Goal: Task Accomplishment & Management: Manage account settings

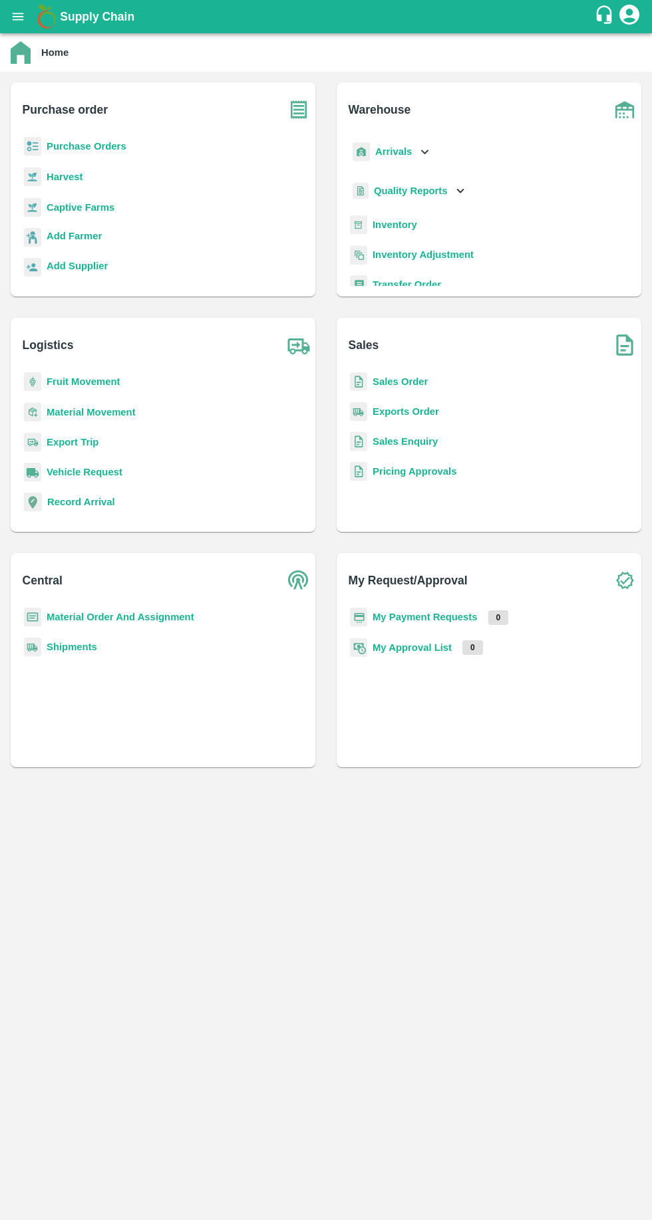
click at [108, 146] on b "Purchase Orders" at bounding box center [87, 146] width 80 height 11
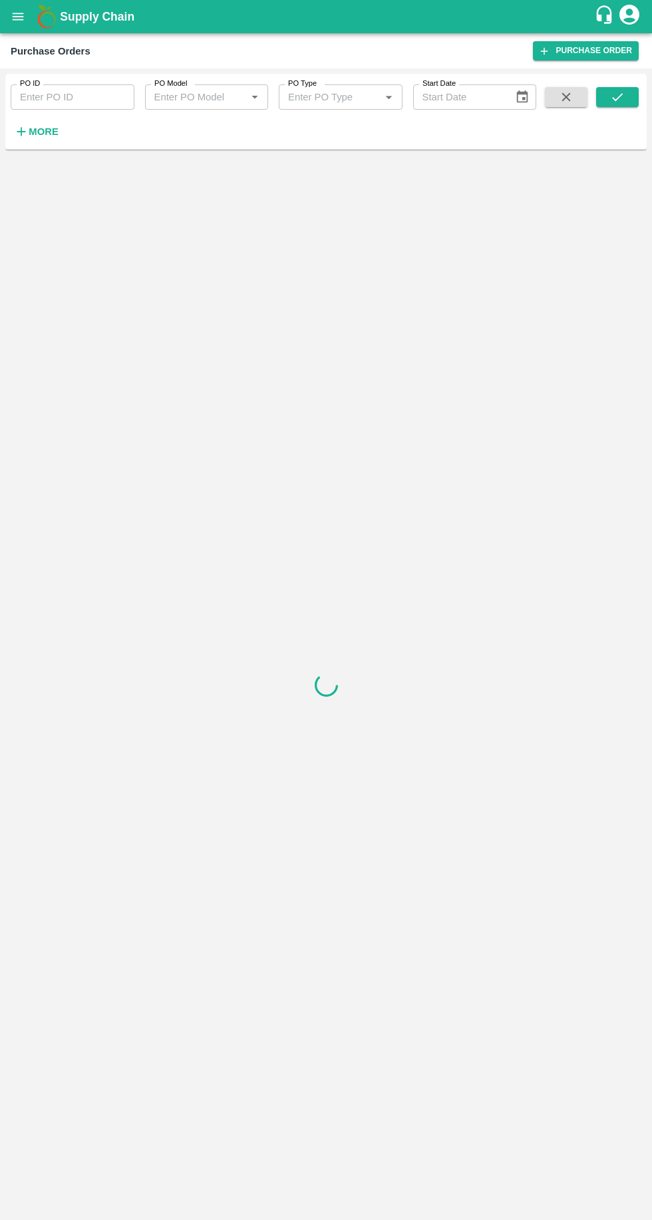
click at [42, 133] on strong "More" at bounding box center [44, 131] width 30 height 11
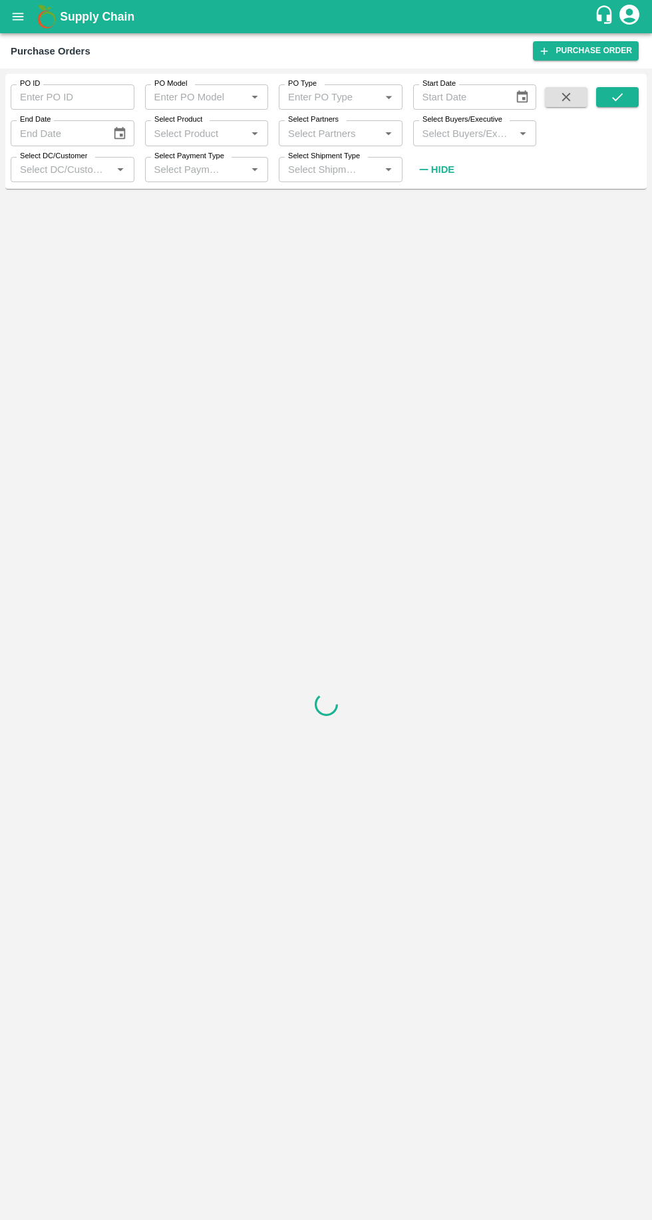
click at [467, 138] on input "Select Buyers/Executive" at bounding box center [464, 132] width 94 height 17
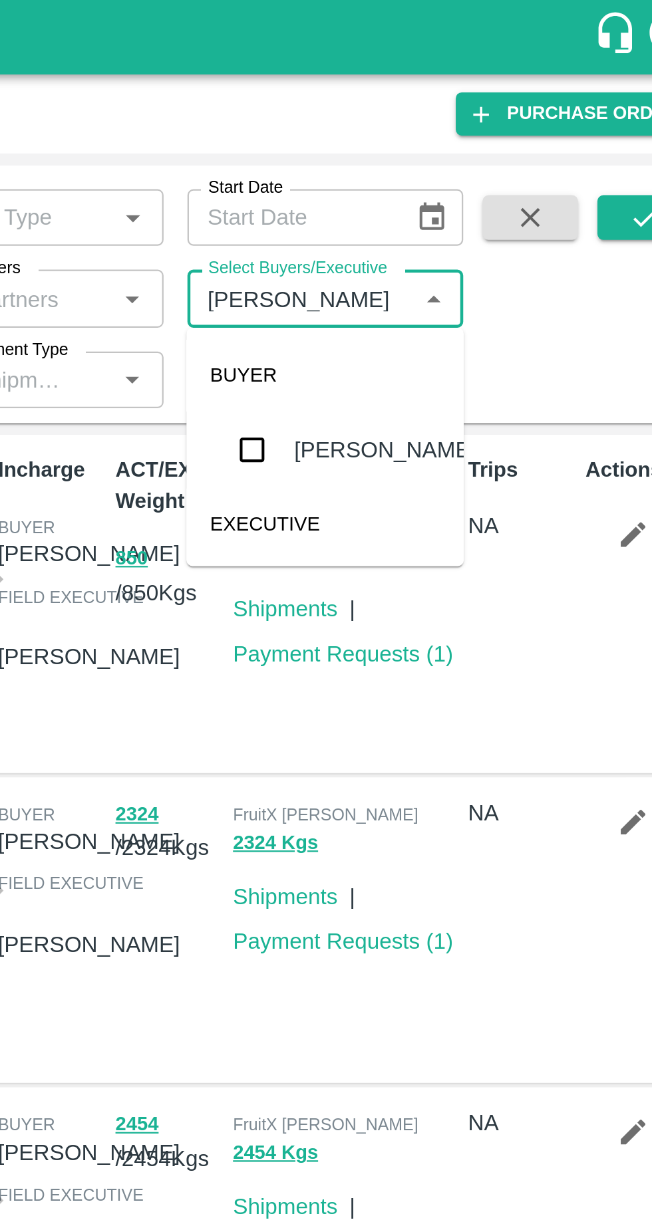
type input "vikas kok"
click at [436, 207] on input "checkbox" at bounding box center [441, 201] width 27 height 27
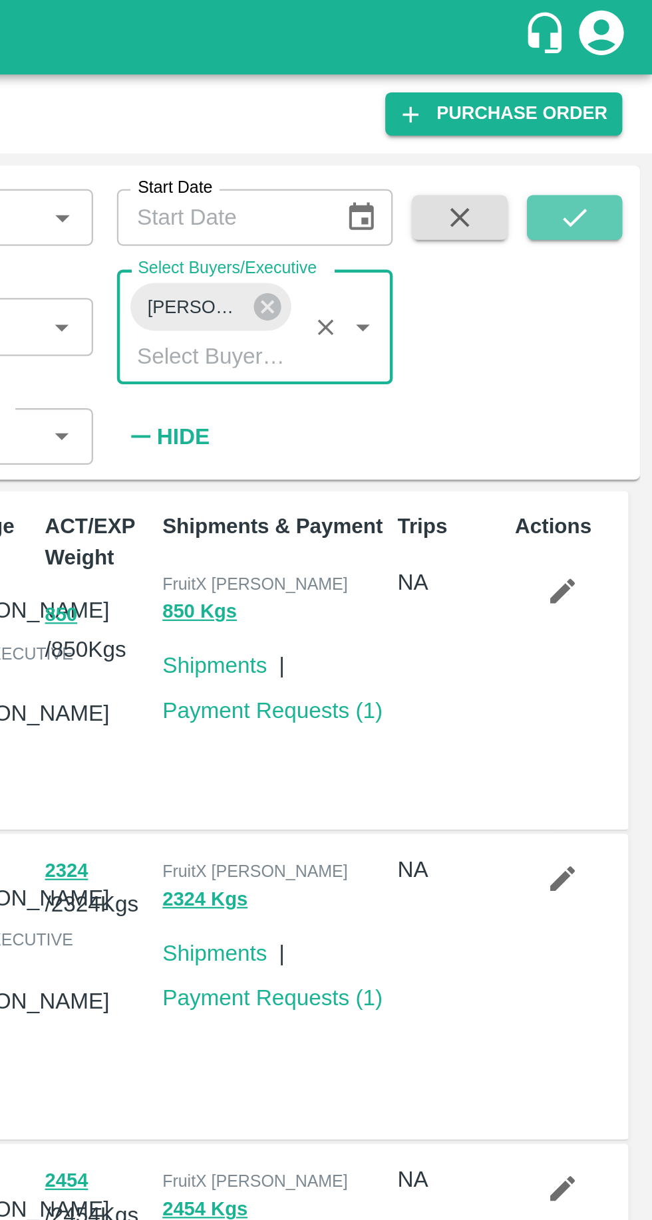
click at [602, 80] on div "PO ID PO ID PO Model PO Model   * PO Type PO Type   * Start Date Start Date End…" at bounding box center [325, 144] width 641 height 130
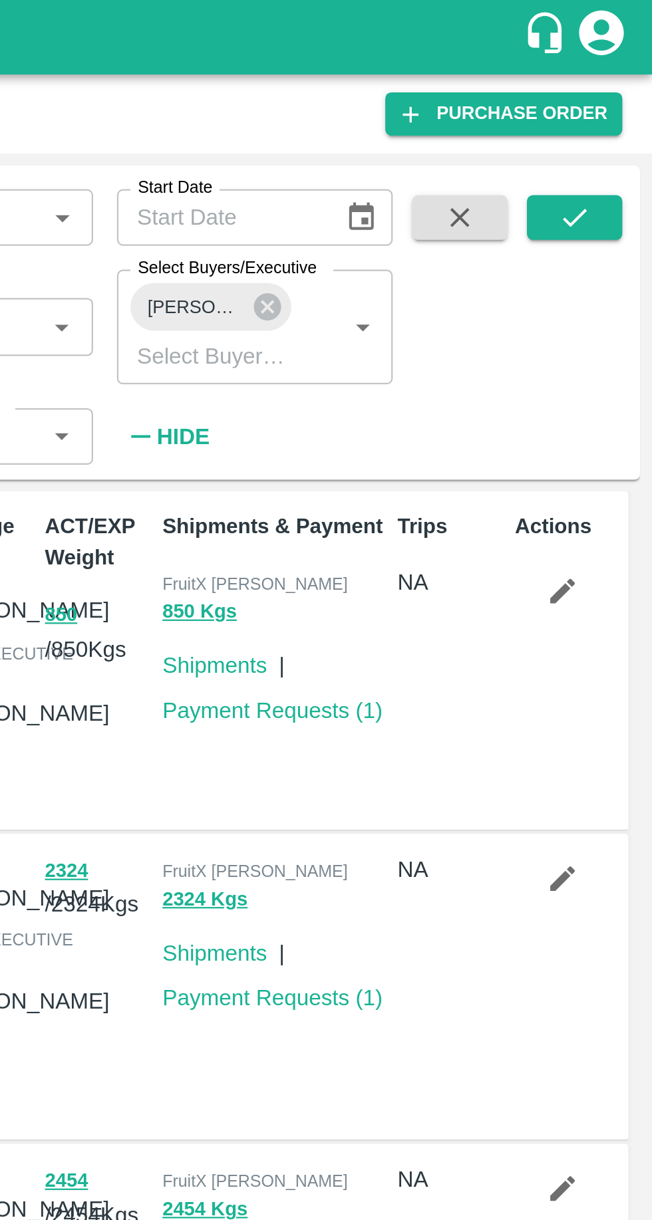
click at [616, 96] on icon "submit" at bounding box center [617, 97] width 15 height 15
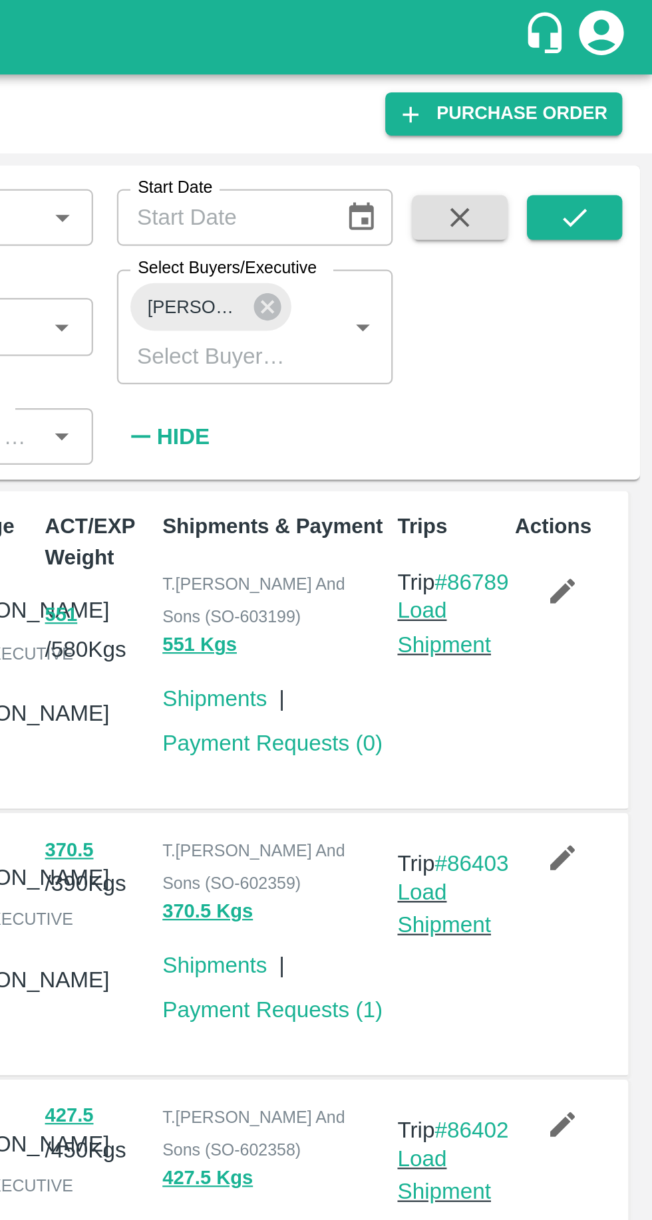
scroll to position [1, 0]
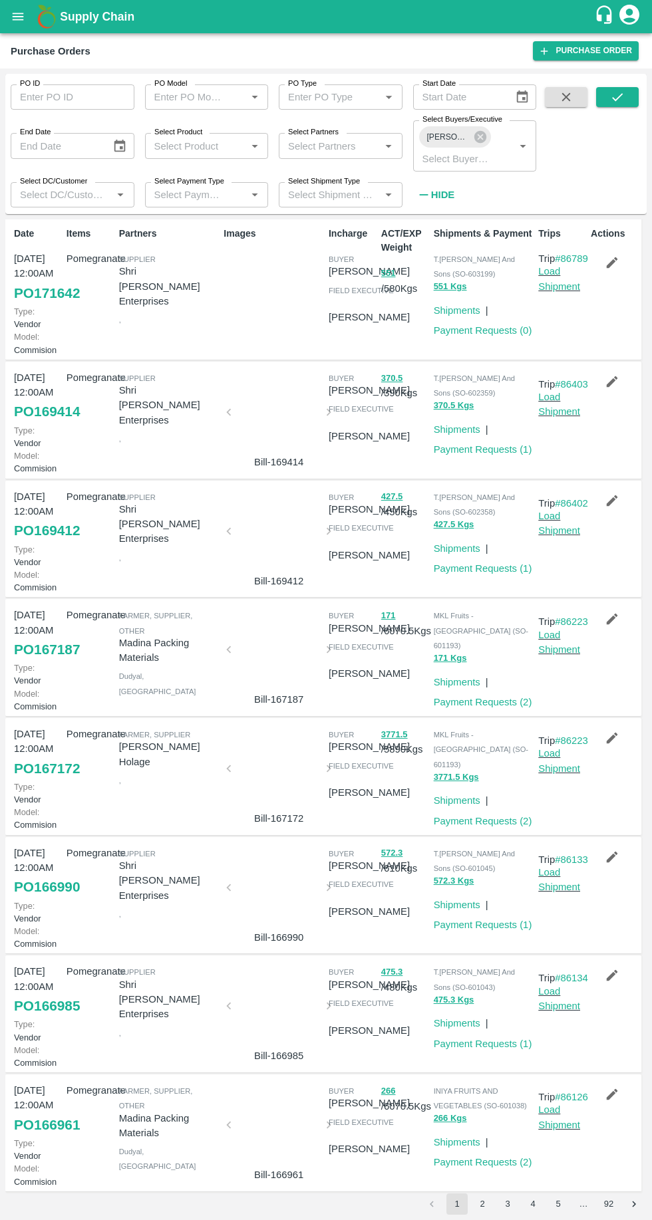
click at [52, 303] on link "PO 171642" at bounding box center [47, 293] width 66 height 24
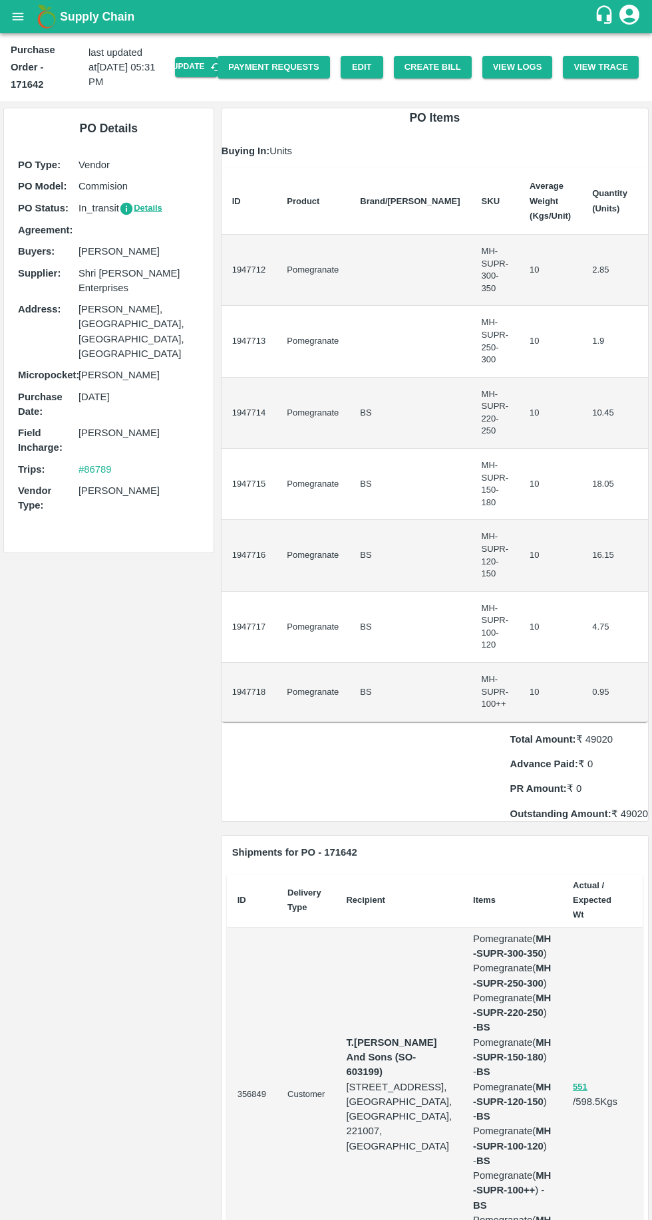
click at [442, 67] on button "Create Bill" at bounding box center [433, 67] width 78 height 23
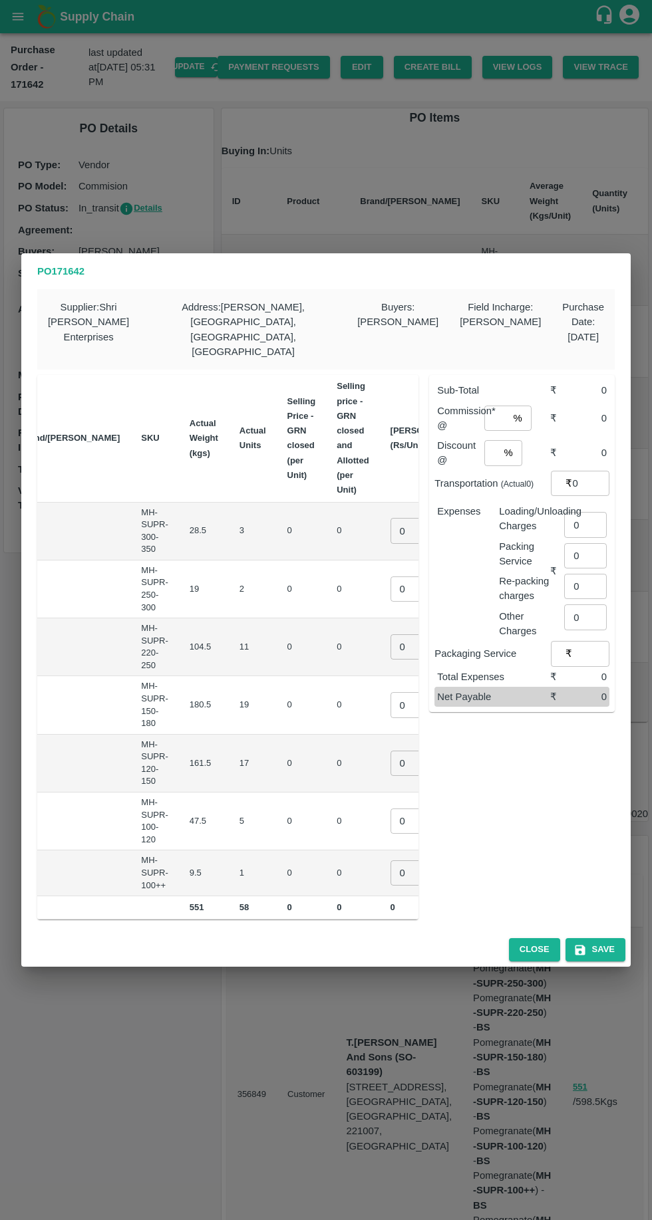
scroll to position [0, 112]
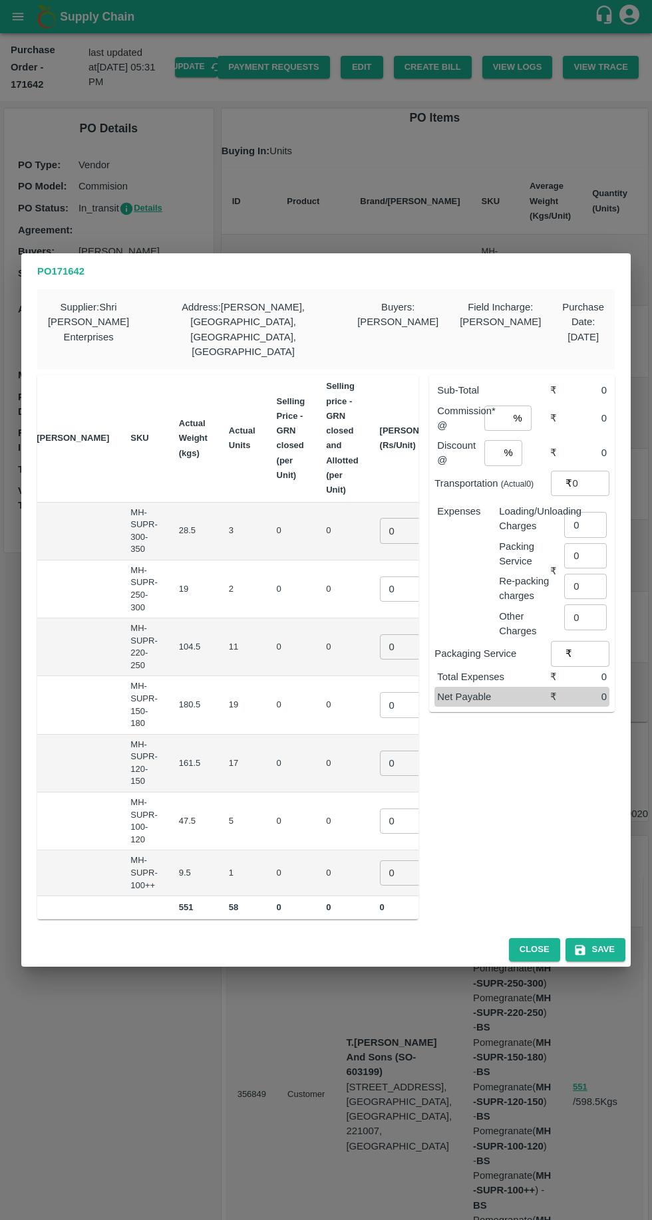
click at [380, 518] on input "0" at bounding box center [406, 530] width 53 height 25
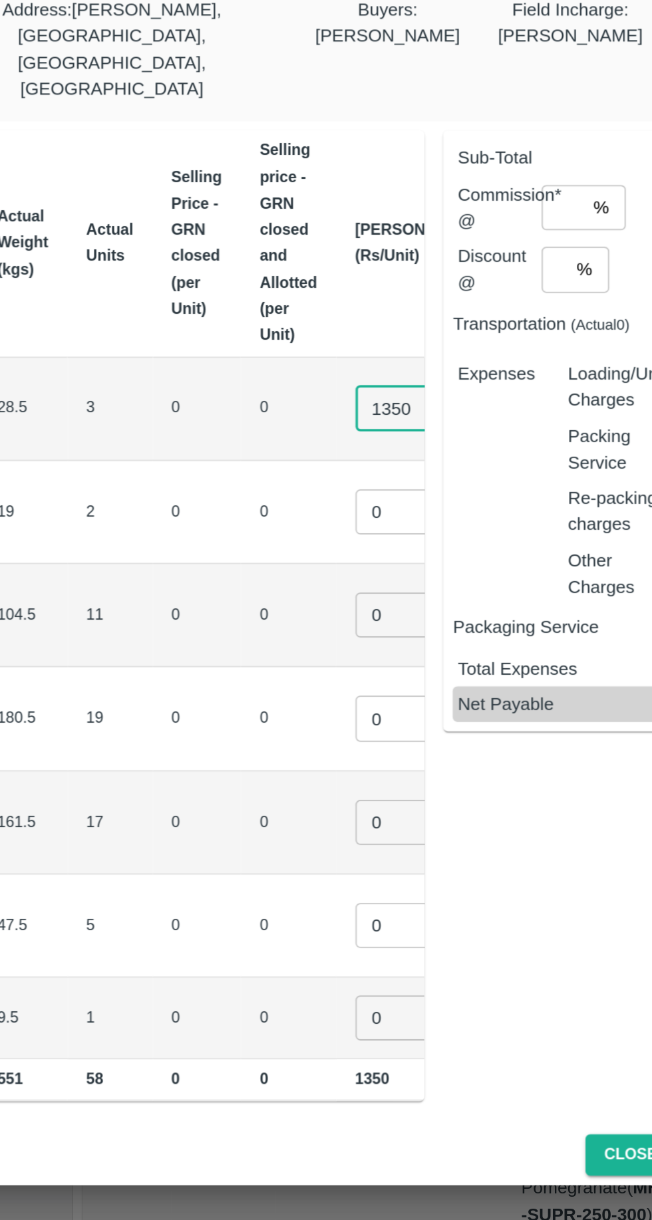
type input "1350"
click at [380, 577] on input "0" at bounding box center [406, 589] width 53 height 25
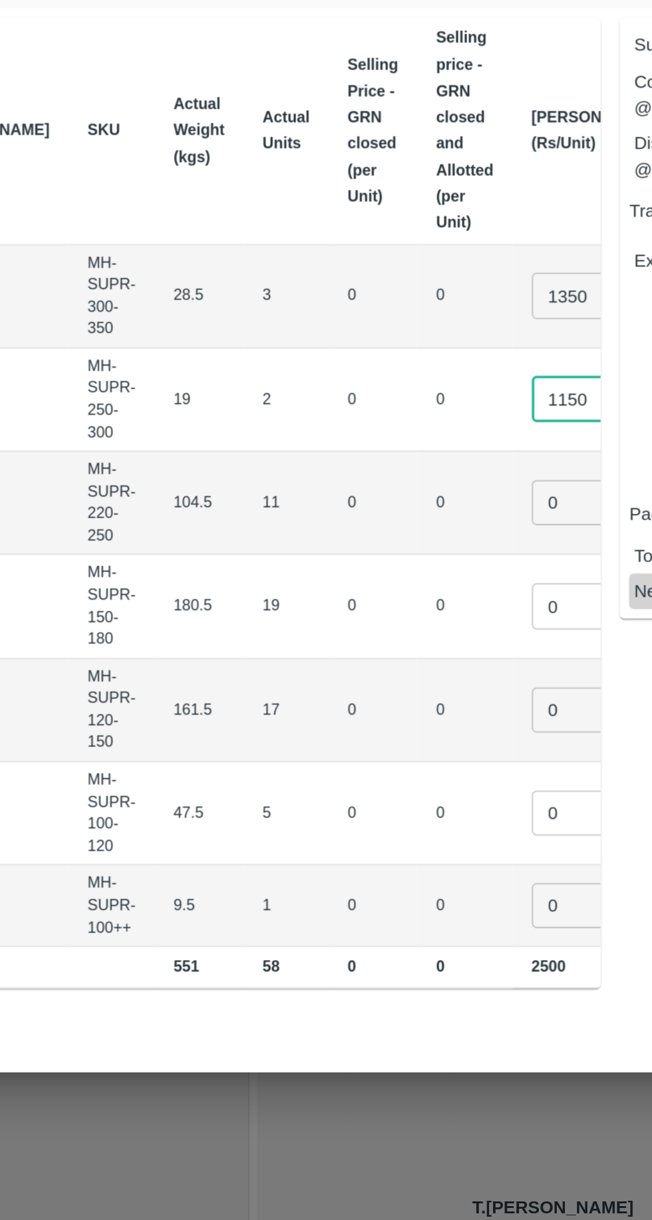
type input "1150"
click at [380, 634] on input "0" at bounding box center [406, 646] width 53 height 25
type input "850"
click at [380, 692] on input "0" at bounding box center [406, 704] width 53 height 25
click at [380, 692] on input "750" at bounding box center [406, 704] width 53 height 25
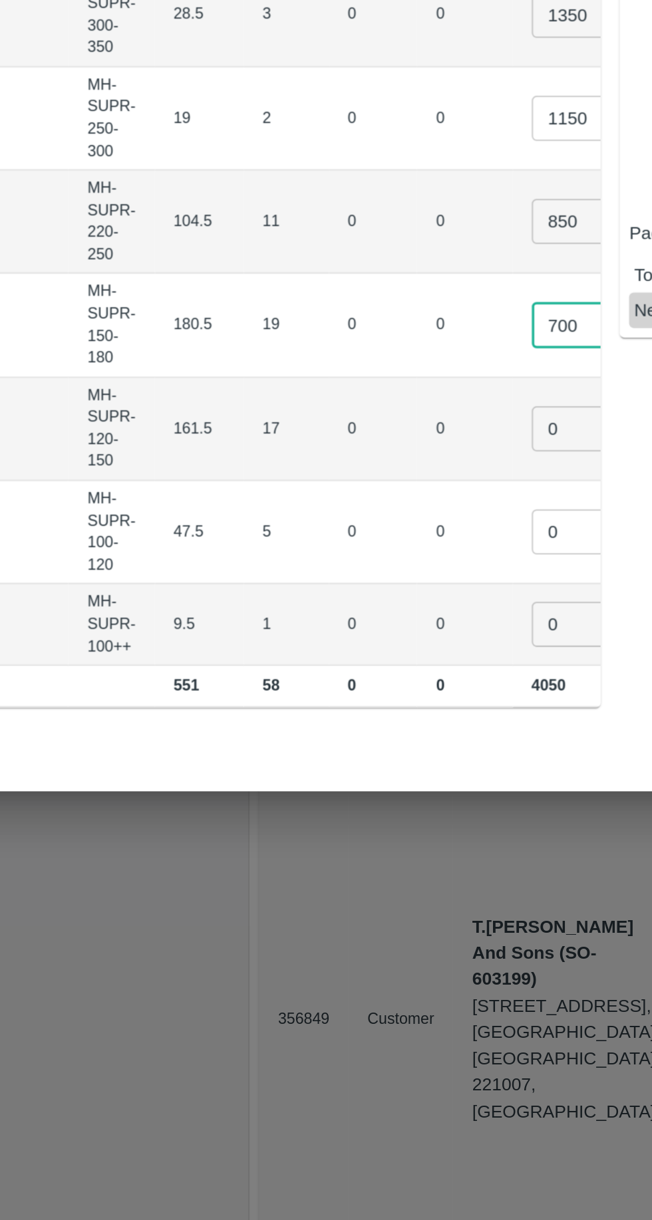
type input "700"
click at [380, 751] on input "0" at bounding box center [406, 763] width 53 height 25
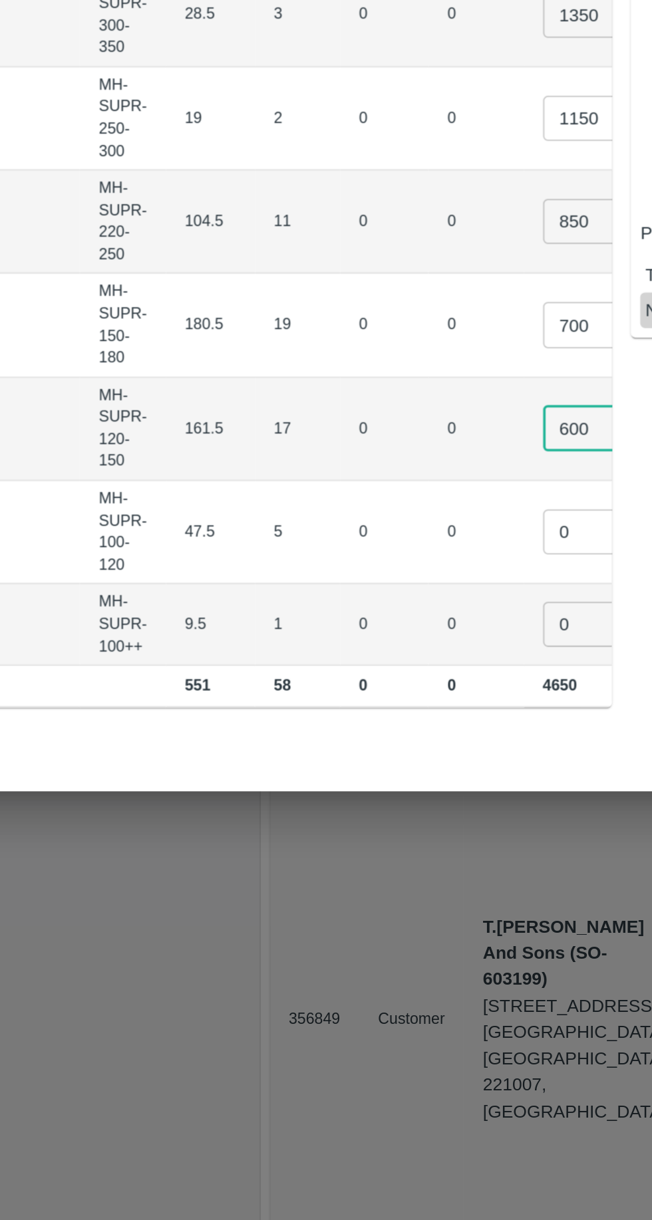
type input "600"
click at [380, 809] on input "0" at bounding box center [406, 821] width 53 height 25
click at [380, 801] on input "number" at bounding box center [406, 813] width 53 height 25
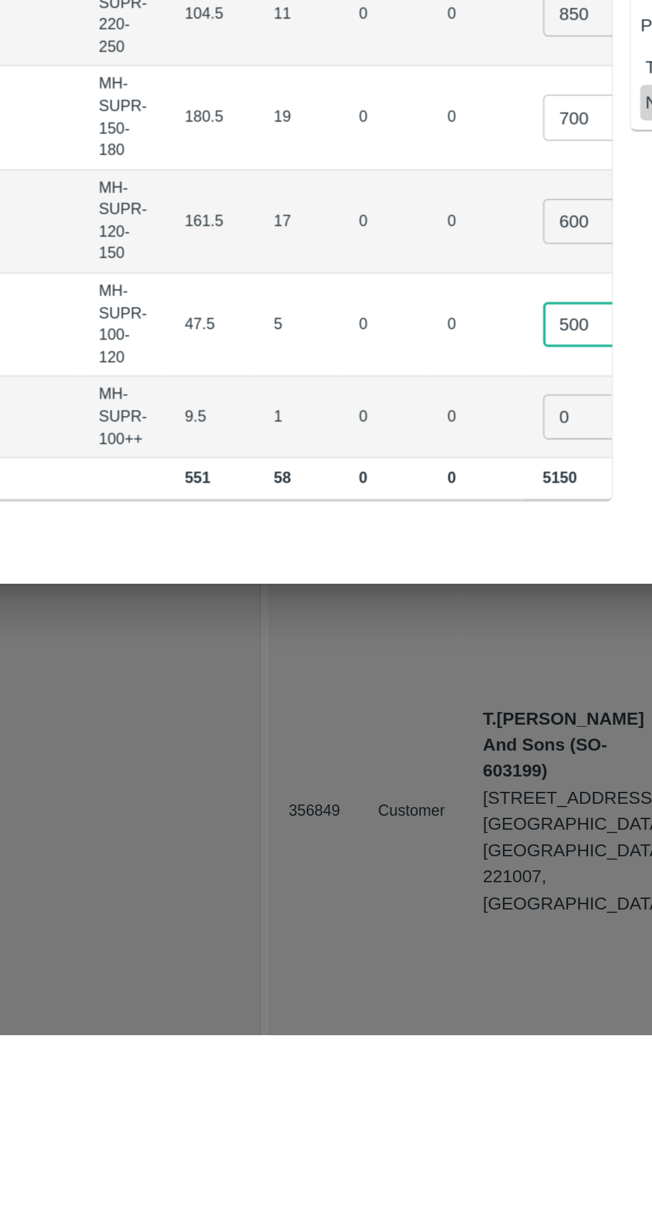
type input "500"
click at [380, 861] on input "0" at bounding box center [406, 873] width 53 height 25
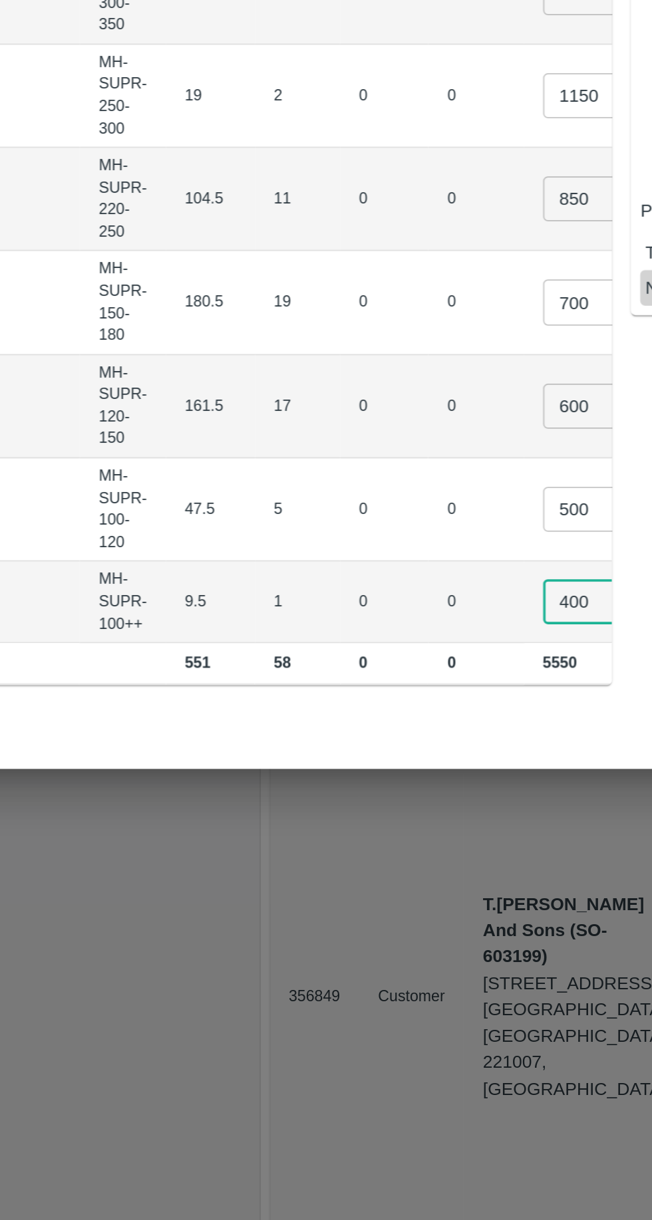
scroll to position [0, 0]
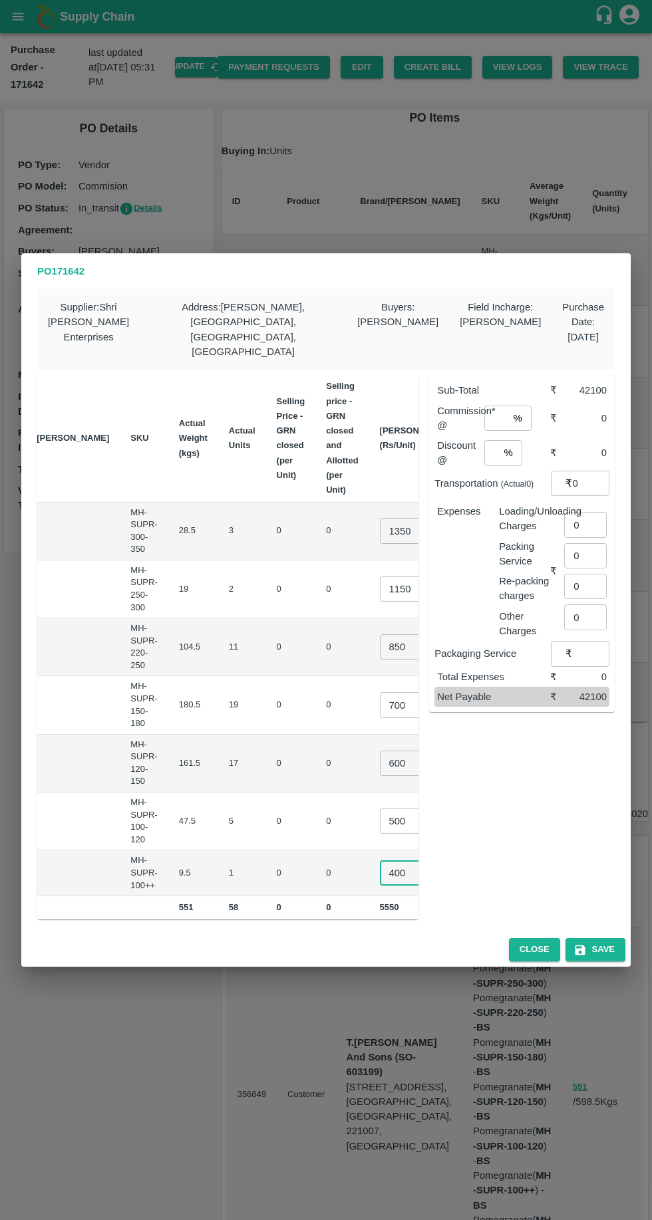
type input "400"
click at [497, 406] on input "number" at bounding box center [496, 418] width 24 height 25
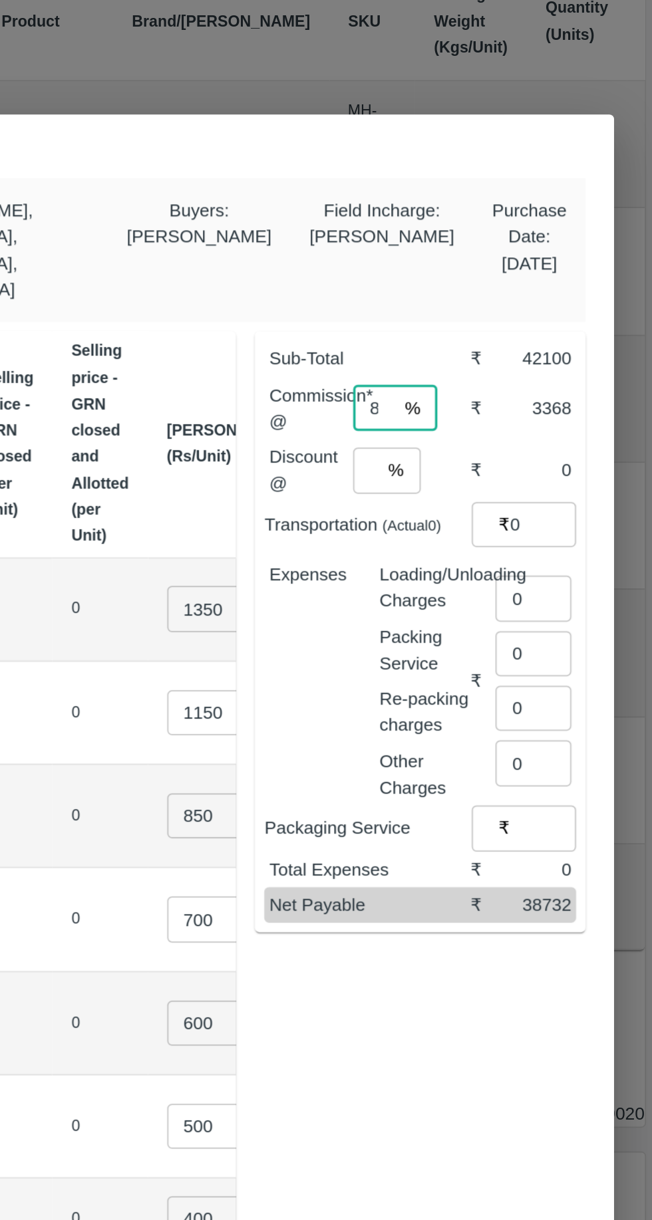
type input "8"
click at [496, 440] on input "number" at bounding box center [491, 452] width 14 height 25
type input "2"
click at [584, 471] on input "0" at bounding box center [590, 483] width 37 height 25
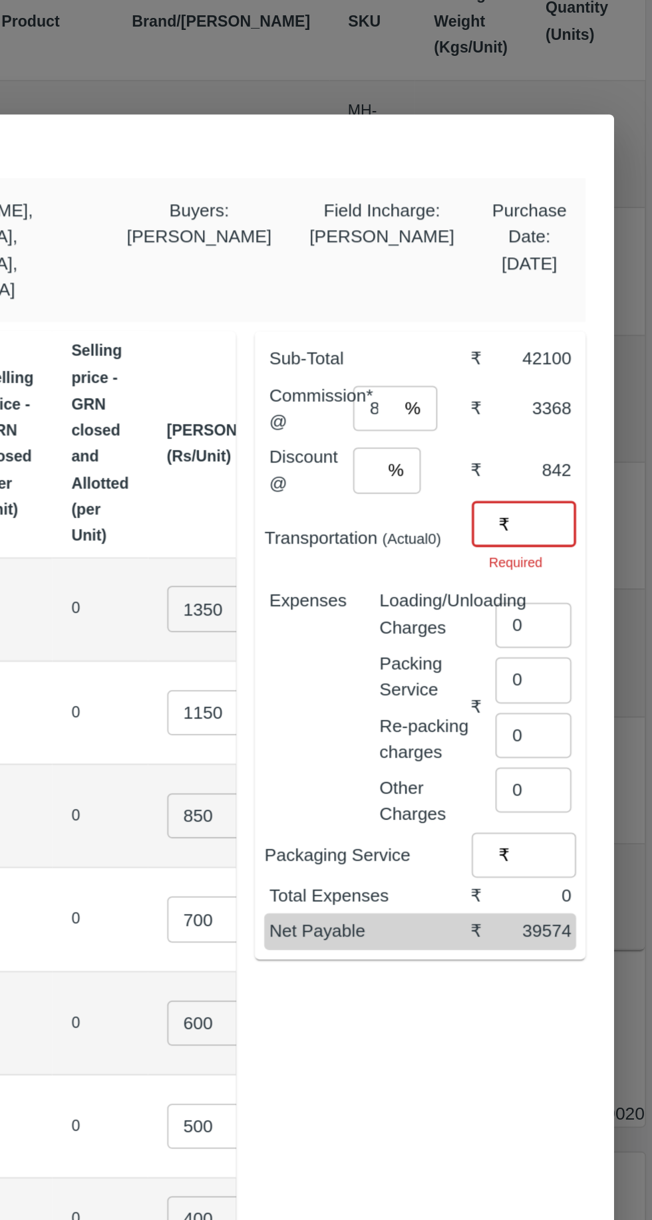
click at [579, 471] on input "number" at bounding box center [590, 483] width 37 height 25
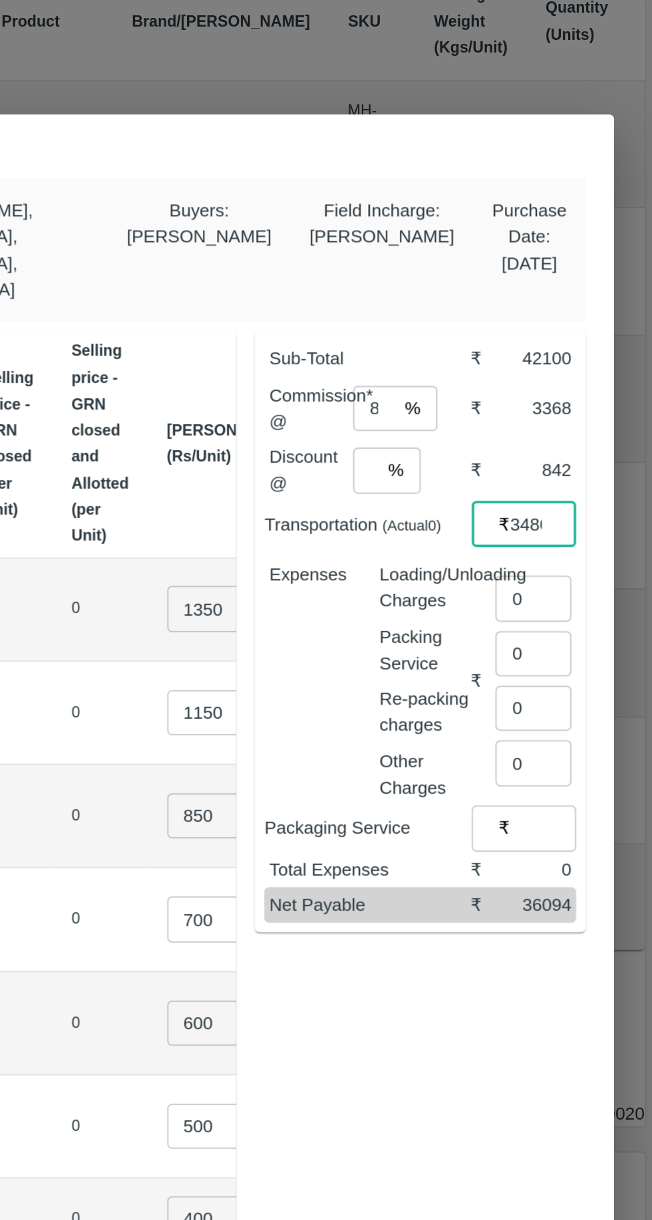
type input "3480"
click at [583, 512] on input "0" at bounding box center [585, 524] width 43 height 25
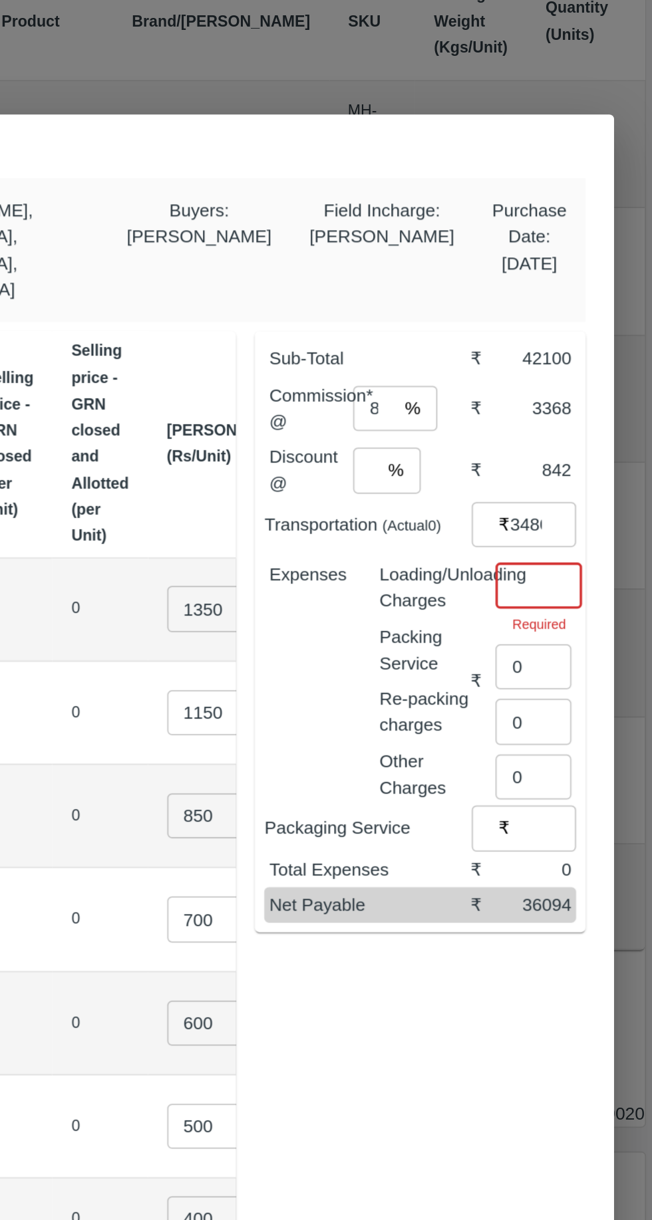
click at [588, 505] on input "number" at bounding box center [588, 517] width 49 height 25
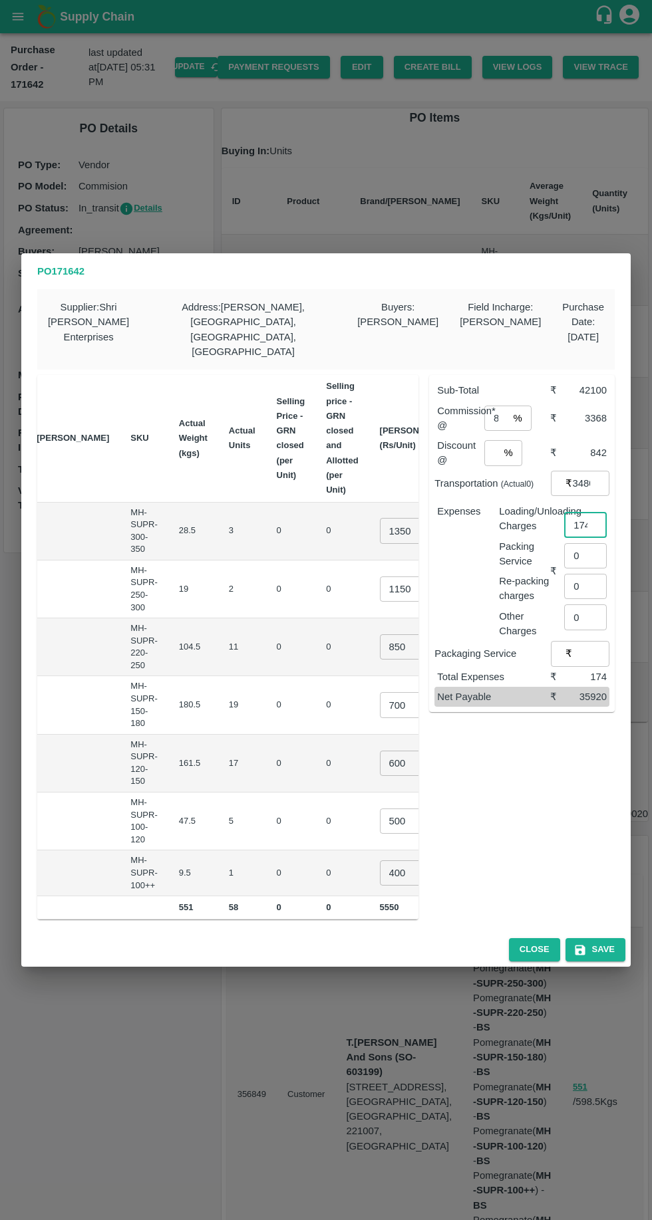
type input "174"
click at [380, 634] on input "850" at bounding box center [406, 646] width 53 height 25
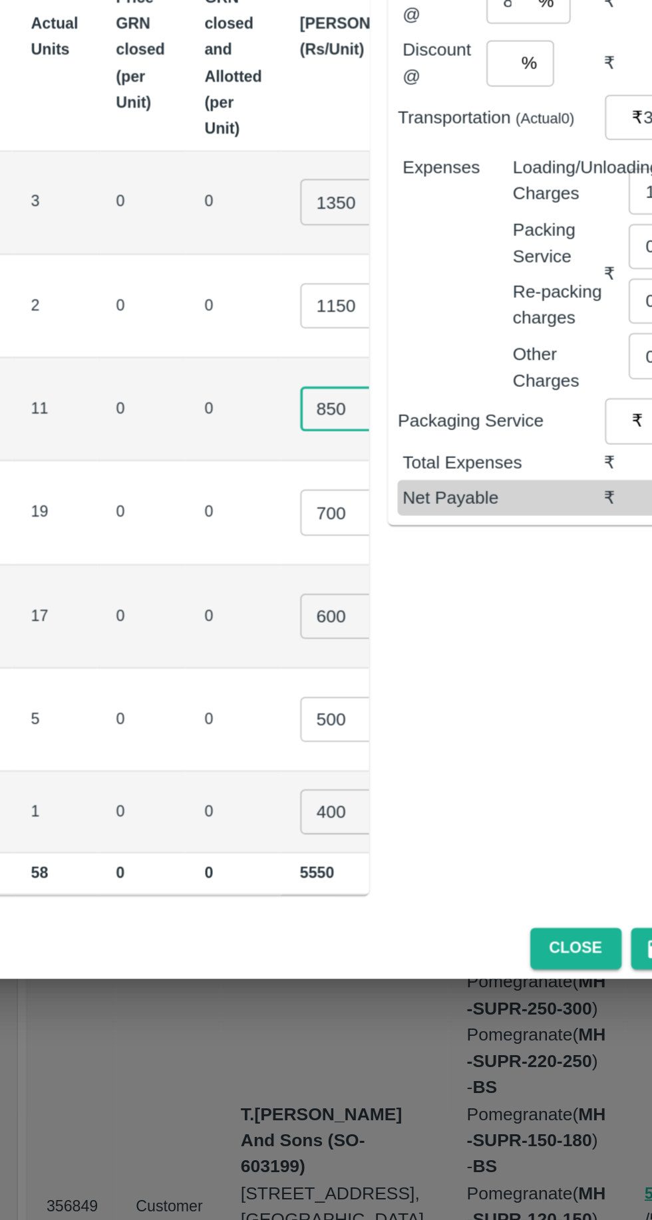
click at [380, 577] on input "1150" at bounding box center [406, 589] width 53 height 25
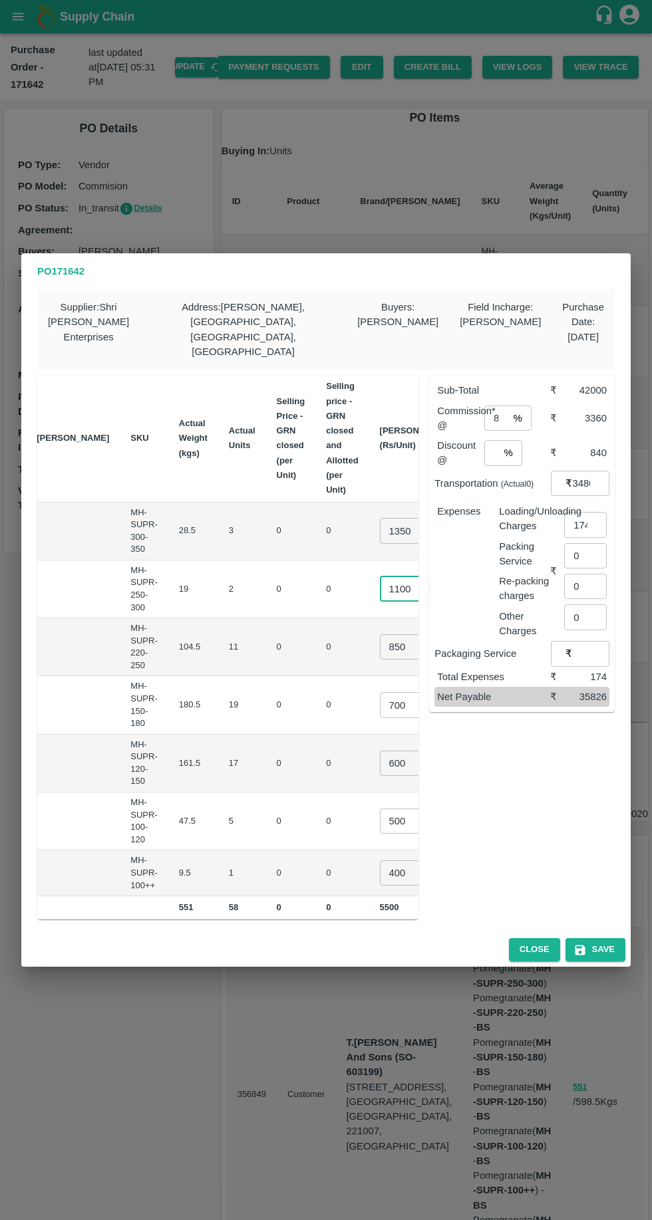
type input "1100"
click at [620, 938] on button "Save" at bounding box center [595, 949] width 60 height 23
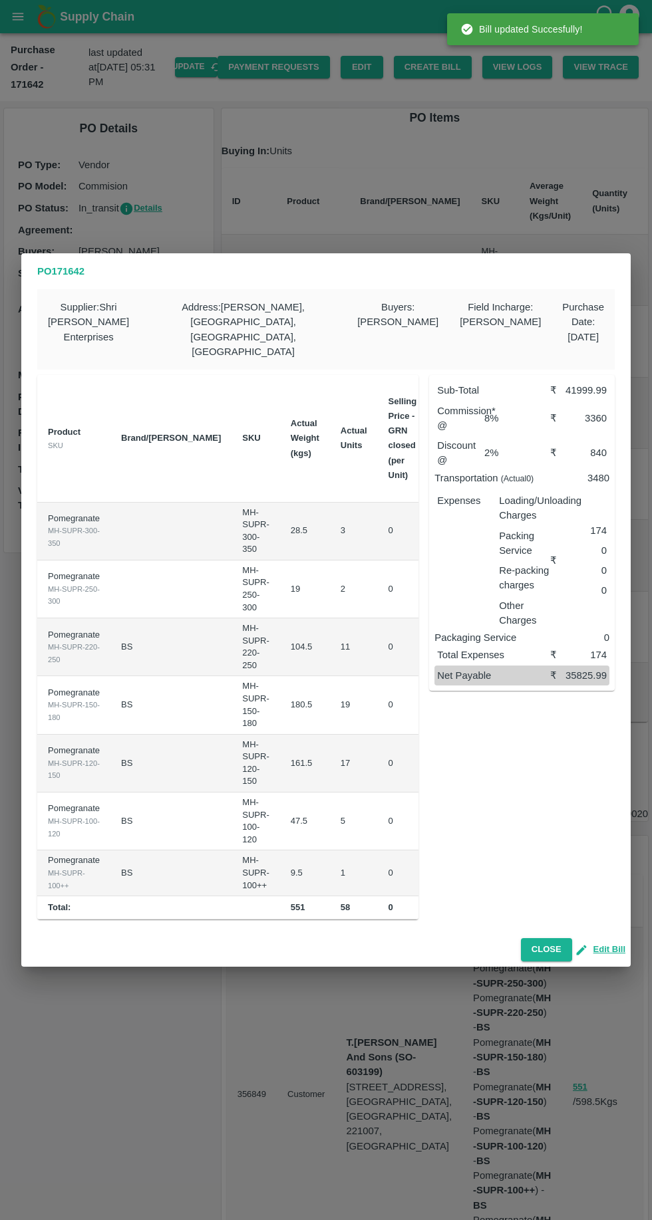
click at [636, 939] on div "PO 171642 Supplier : Shri [PERSON_NAME] Enterprises Address : [GEOGRAPHIC_DATA]…" at bounding box center [326, 610] width 652 height 1220
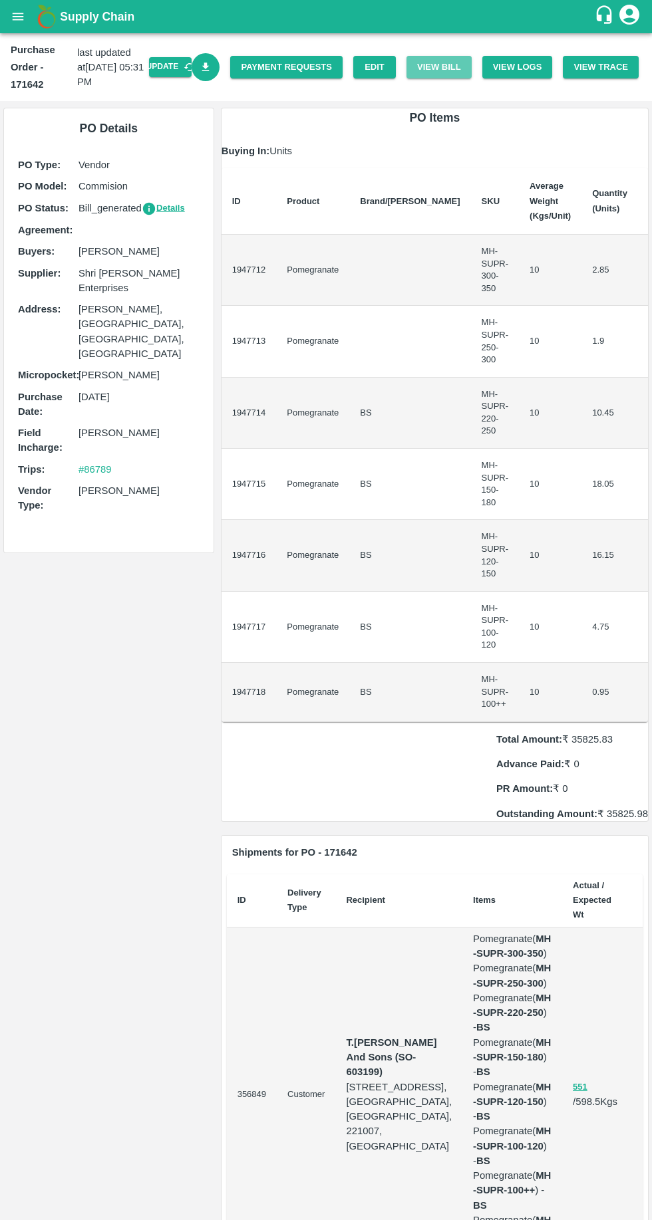
click at [460, 61] on button "View Bill" at bounding box center [438, 67] width 65 height 23
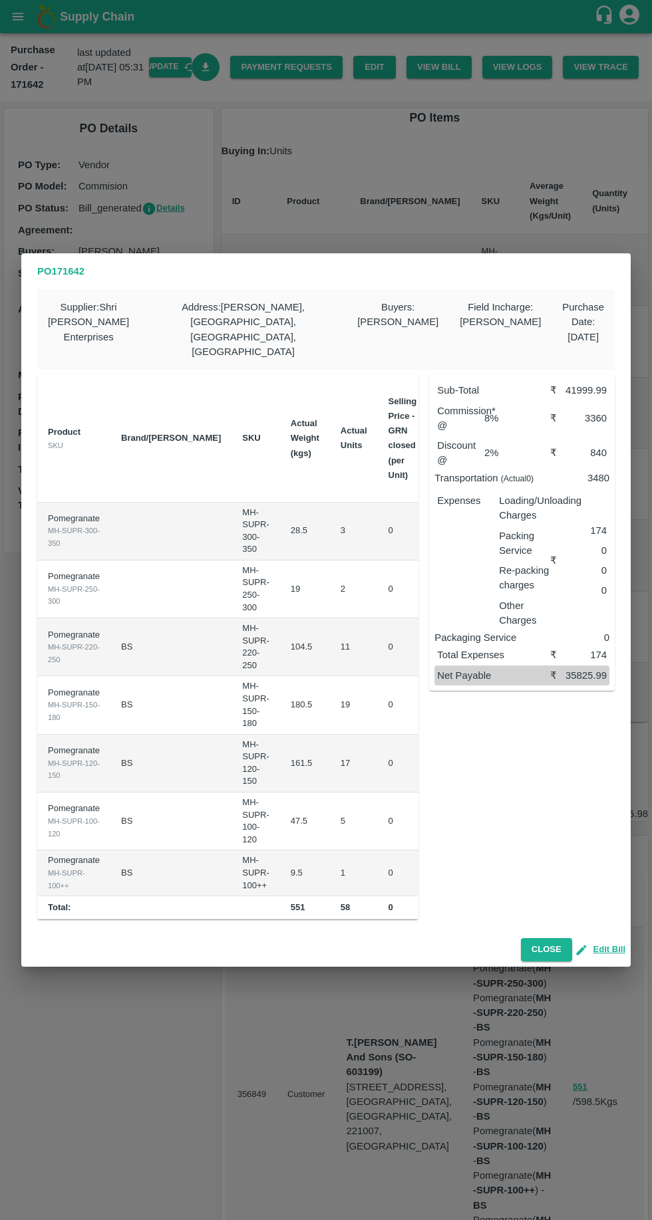
click at [620, 942] on button "Edit Bill" at bounding box center [601, 949] width 48 height 15
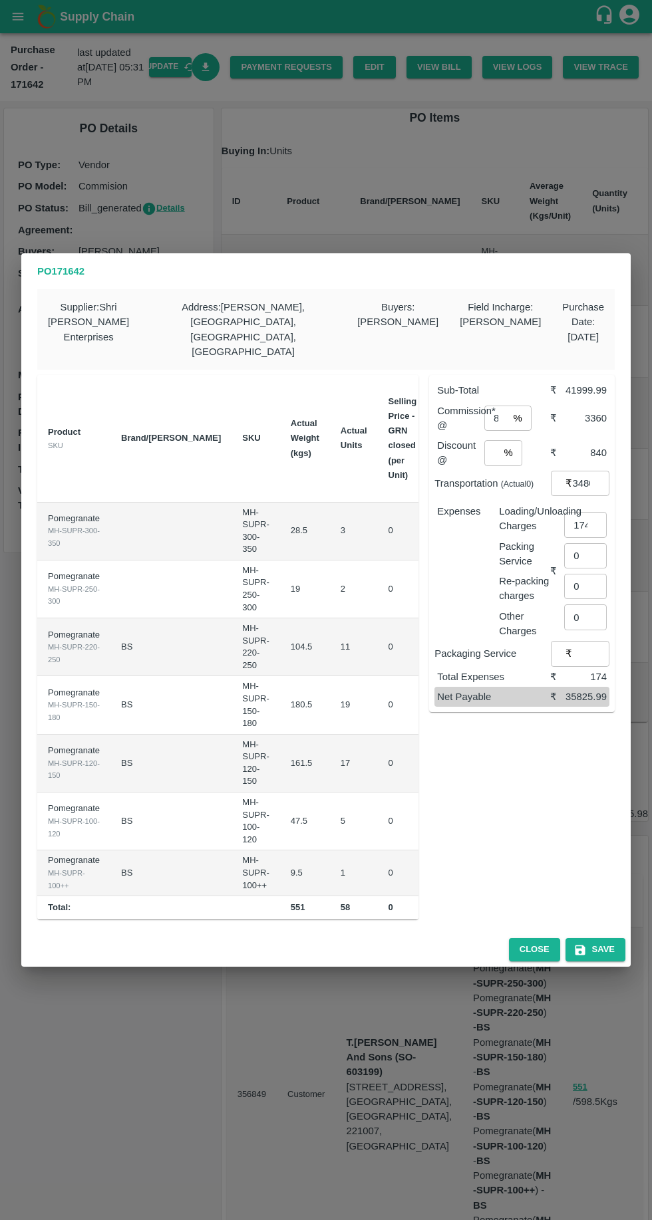
scroll to position [0, 130]
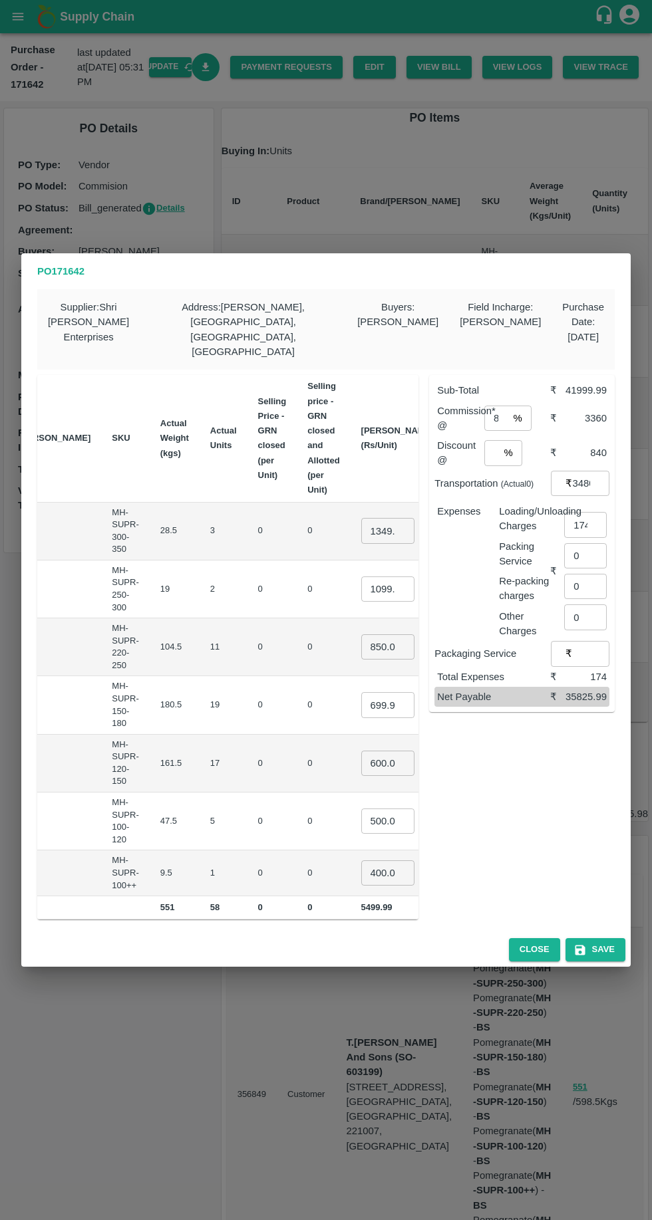
click at [361, 577] on input "1099.9955" at bounding box center [387, 589] width 53 height 25
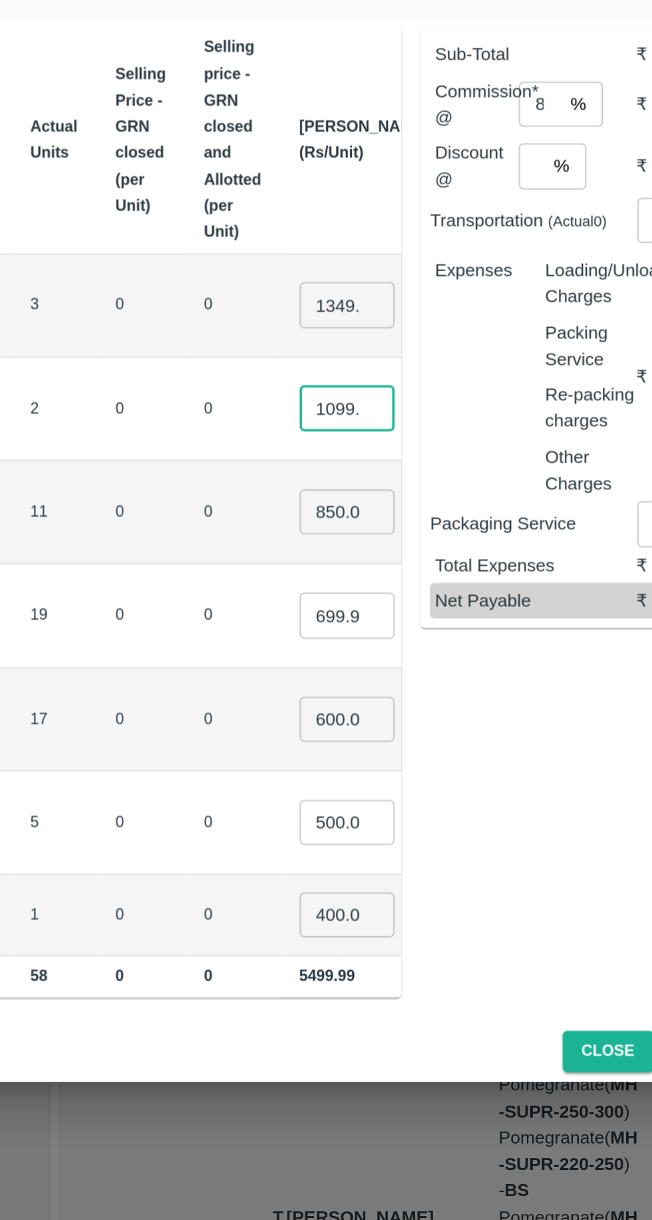
scroll to position [0, 19]
type input "1"
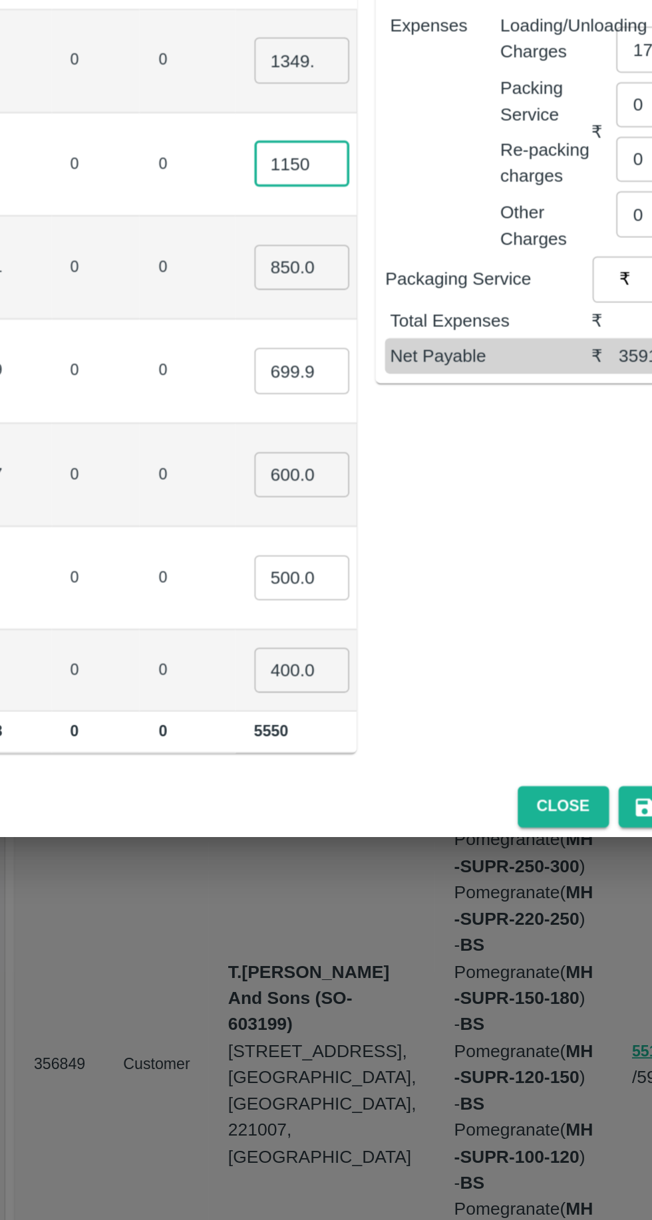
type input "1150"
click at [361, 861] on input "400.00035" at bounding box center [387, 873] width 53 height 25
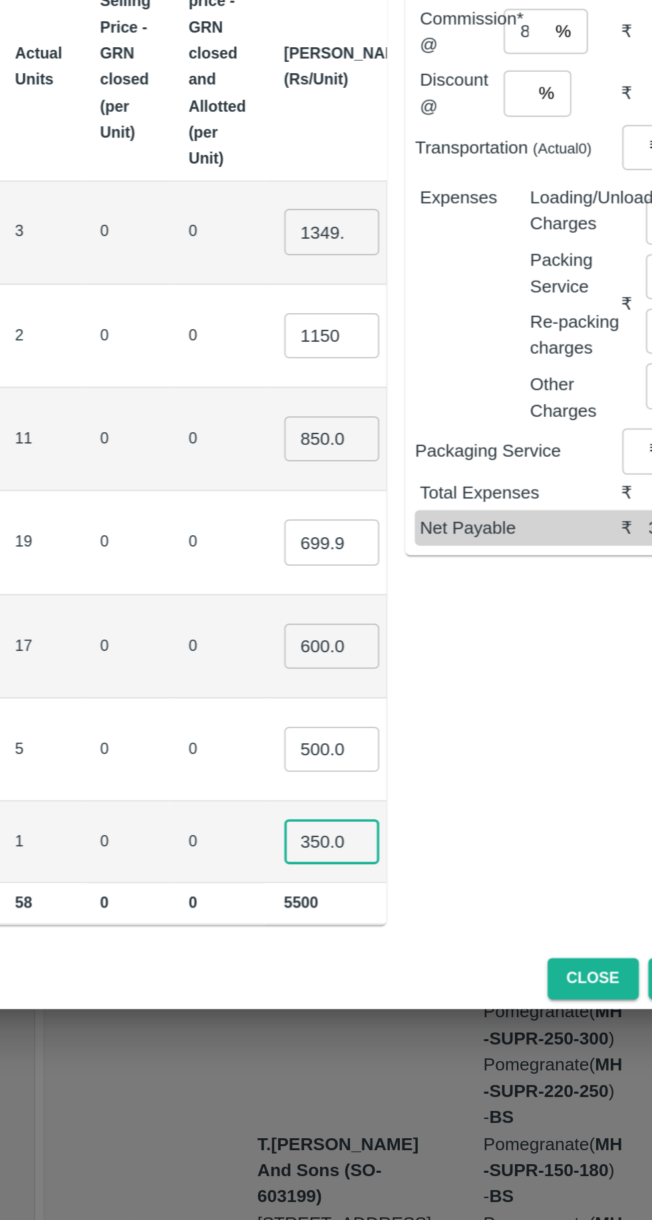
type input "350.00035"
click at [361, 634] on input "850.00015" at bounding box center [387, 646] width 53 height 25
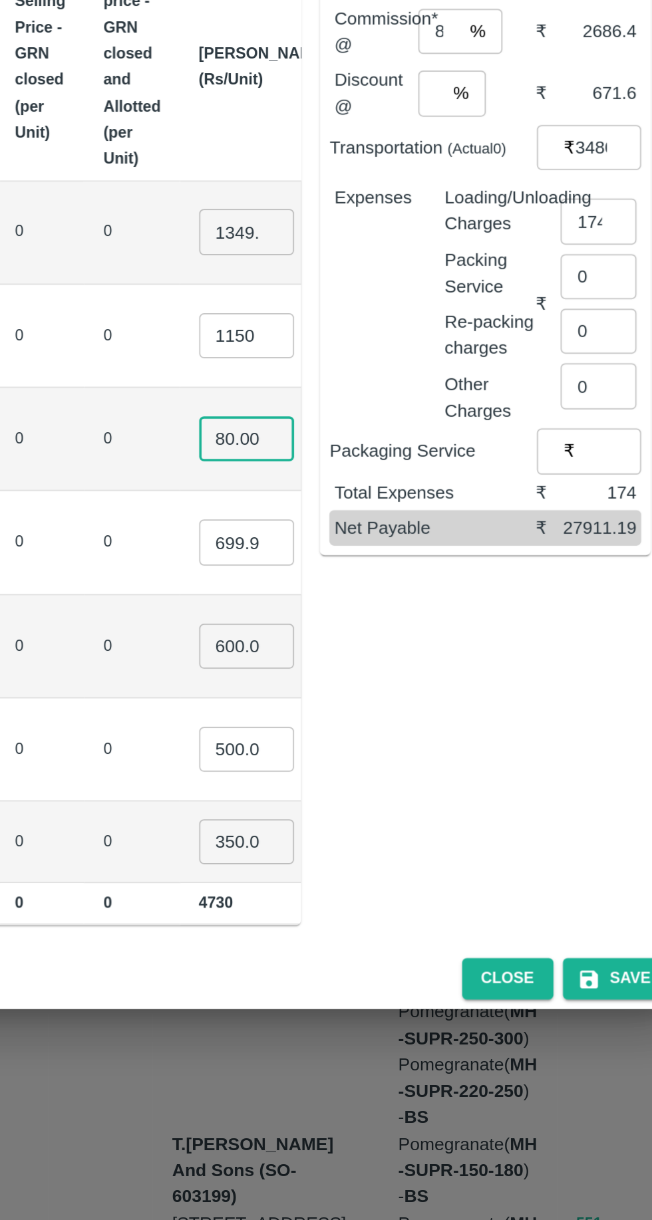
type input "850.00015"
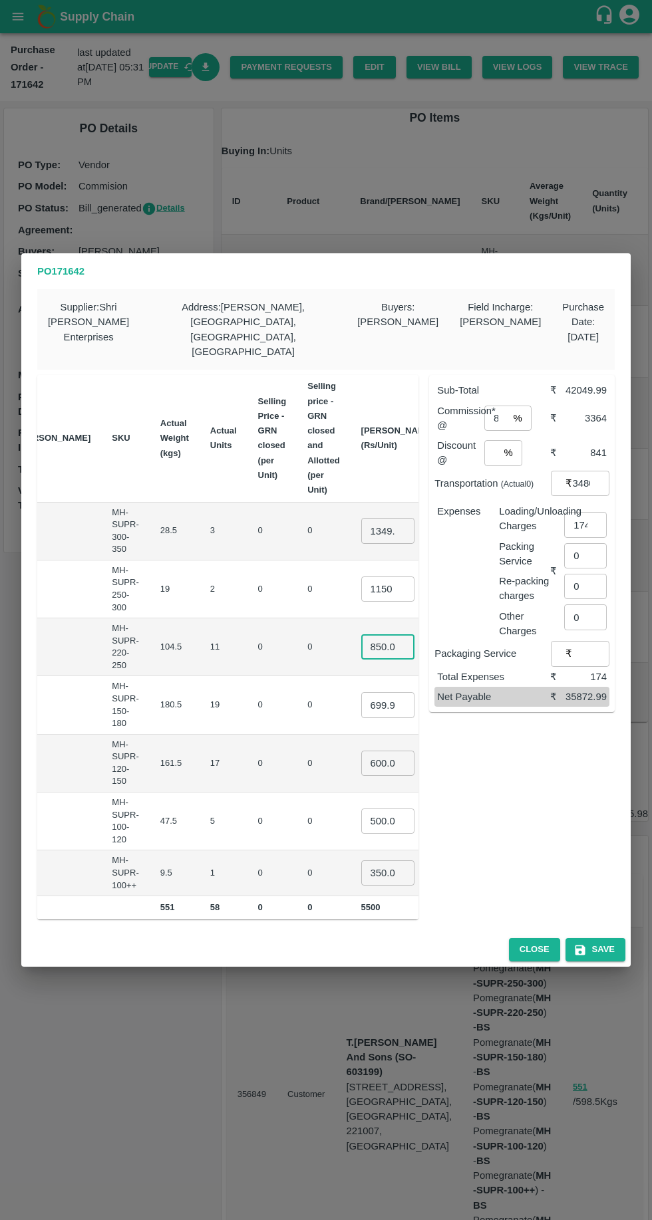
click at [620, 938] on button "Save" at bounding box center [595, 949] width 60 height 23
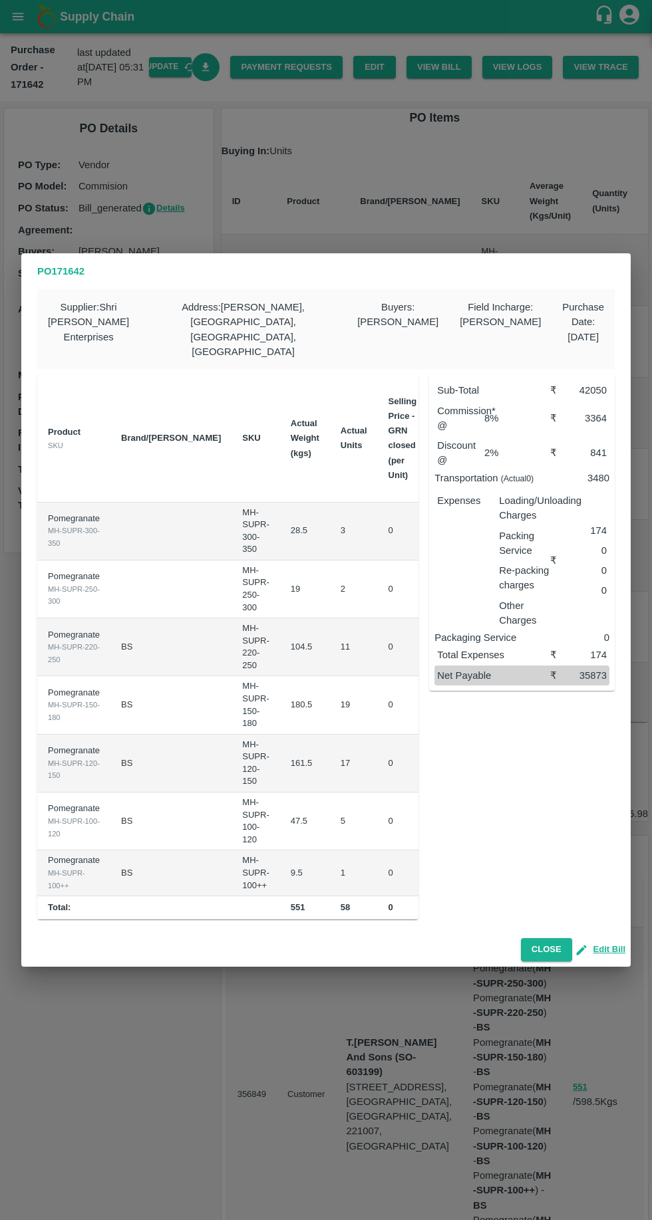
click at [555, 938] on button "Close" at bounding box center [546, 949] width 51 height 23
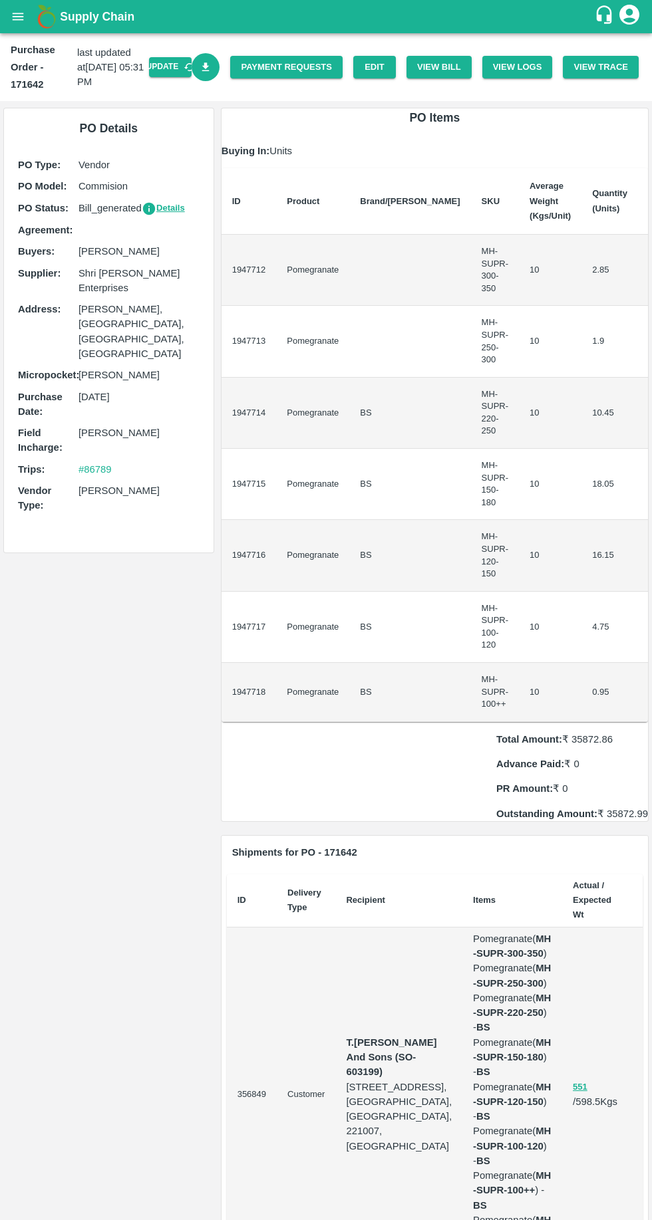
click at [209, 67] on icon "Download Bill" at bounding box center [205, 67] width 7 height 9
